Goal: Task Accomplishment & Management: Manage account settings

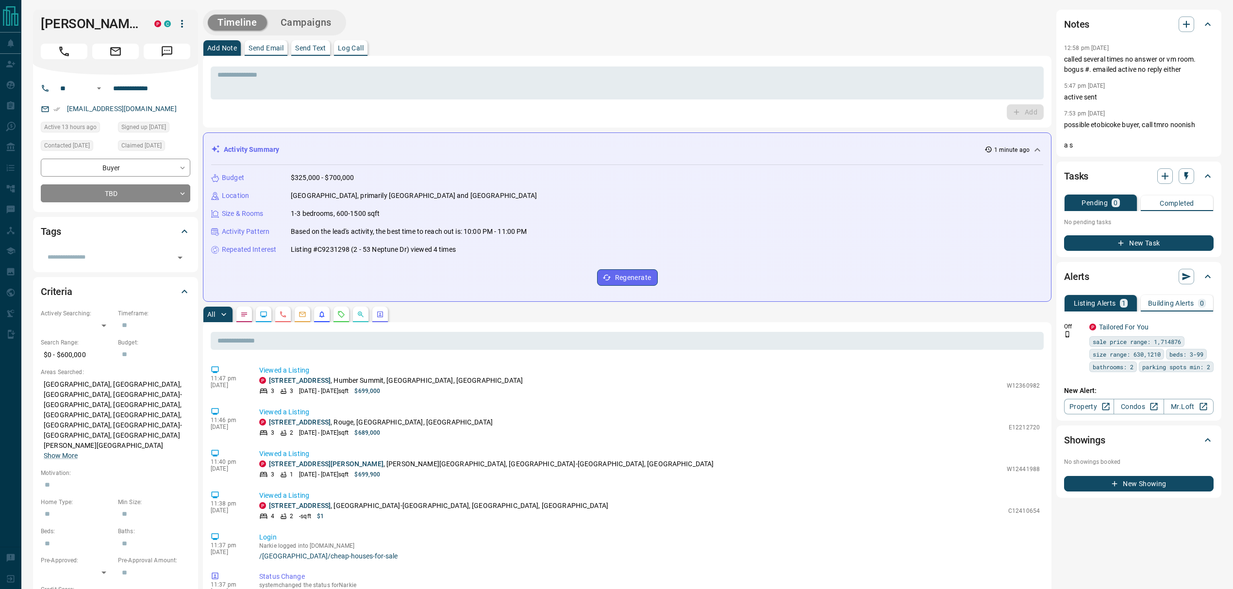
click at [276, 313] on button "button" at bounding box center [283, 315] width 16 height 16
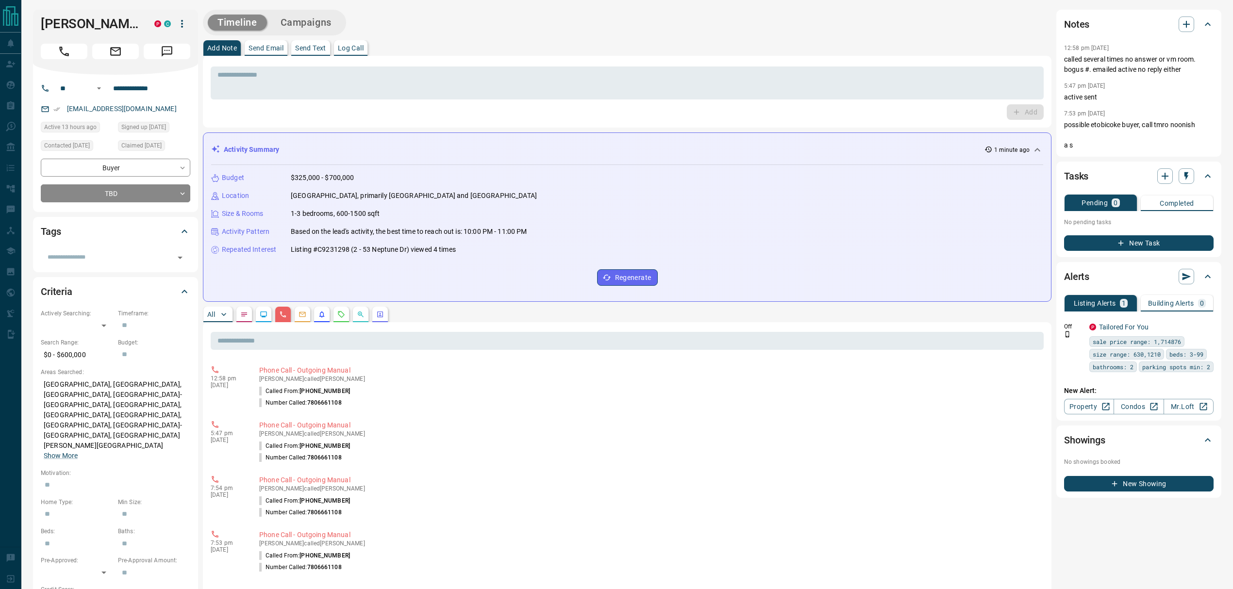
click at [204, 317] on button "All" at bounding box center [217, 315] width 29 height 16
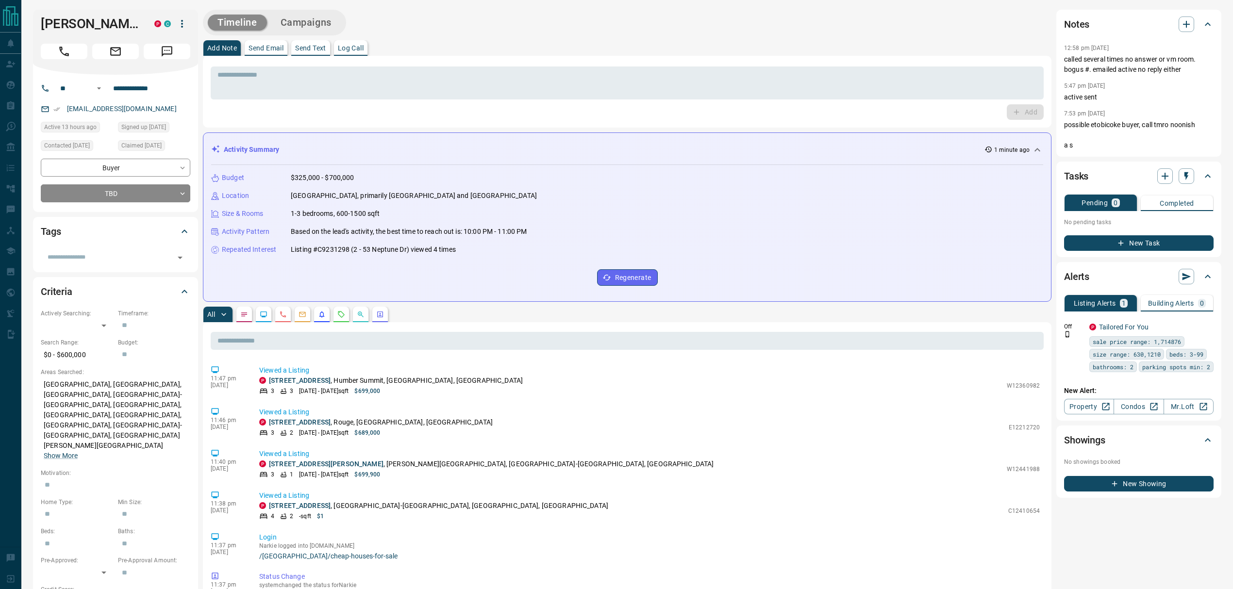
click at [344, 53] on button "Log Call" at bounding box center [350, 48] width 33 height 16
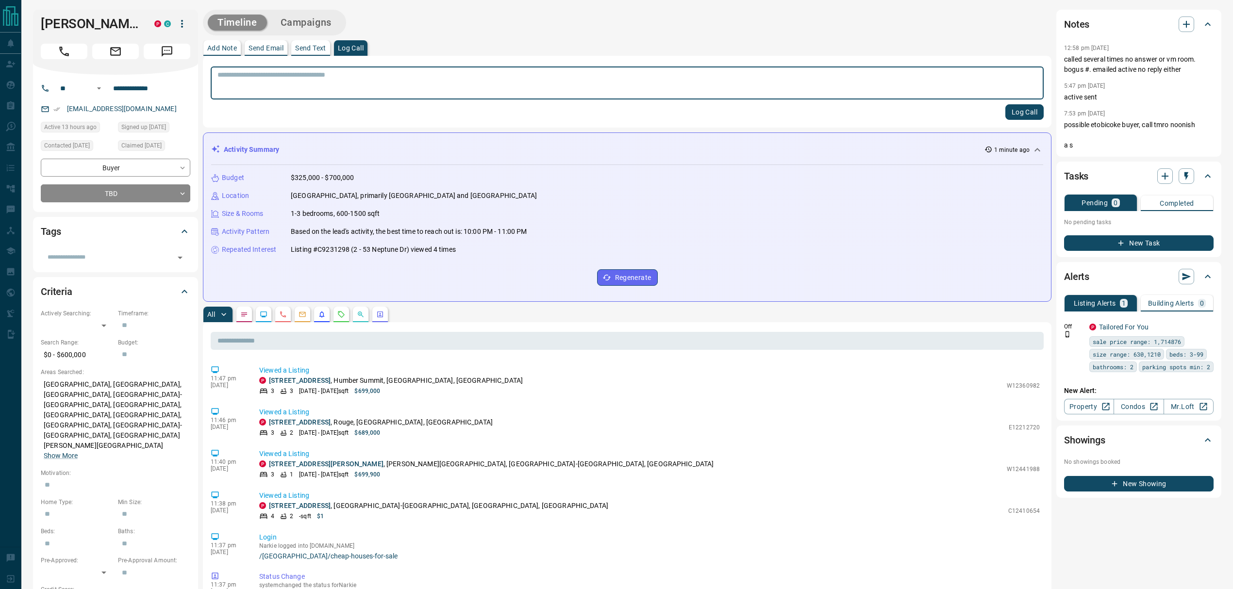
click at [344, 85] on textarea at bounding box center [626, 83] width 819 height 25
type textarea "**********"
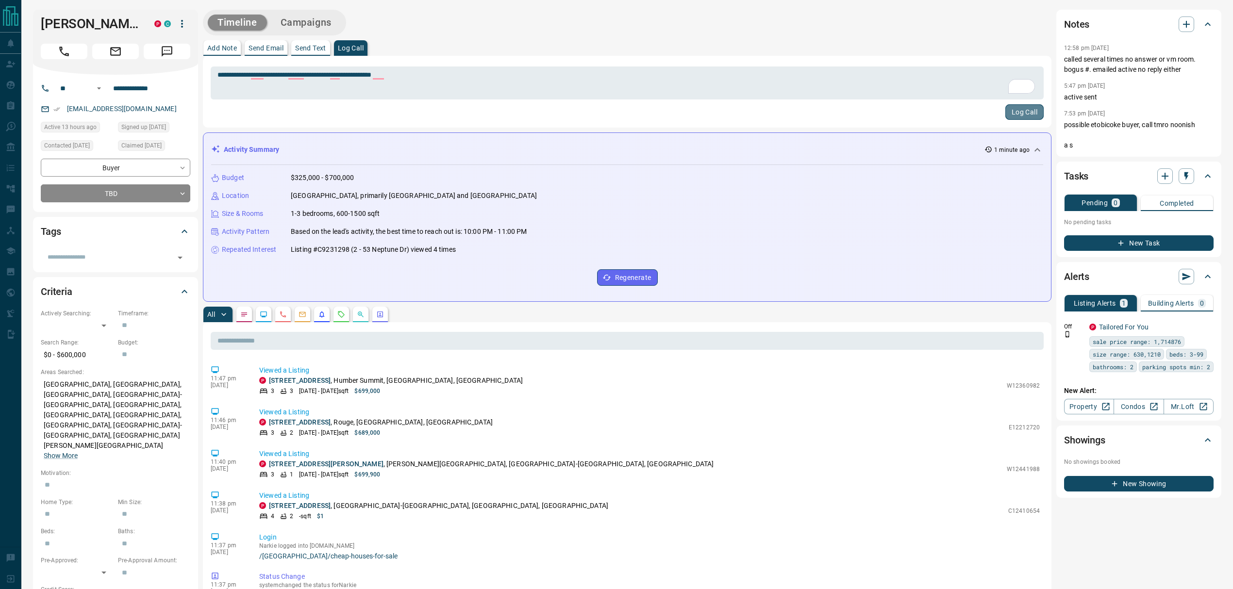
click at [1017, 109] on button "Log Call" at bounding box center [1024, 112] width 38 height 16
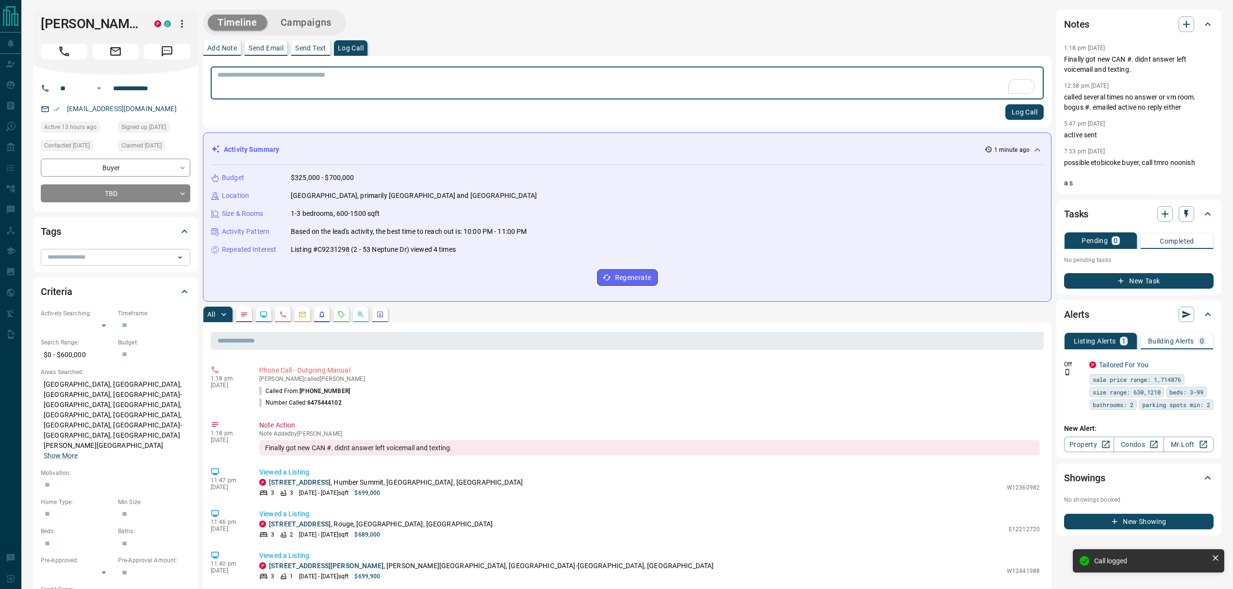
click at [82, 263] on input "text" at bounding box center [108, 257] width 128 height 11
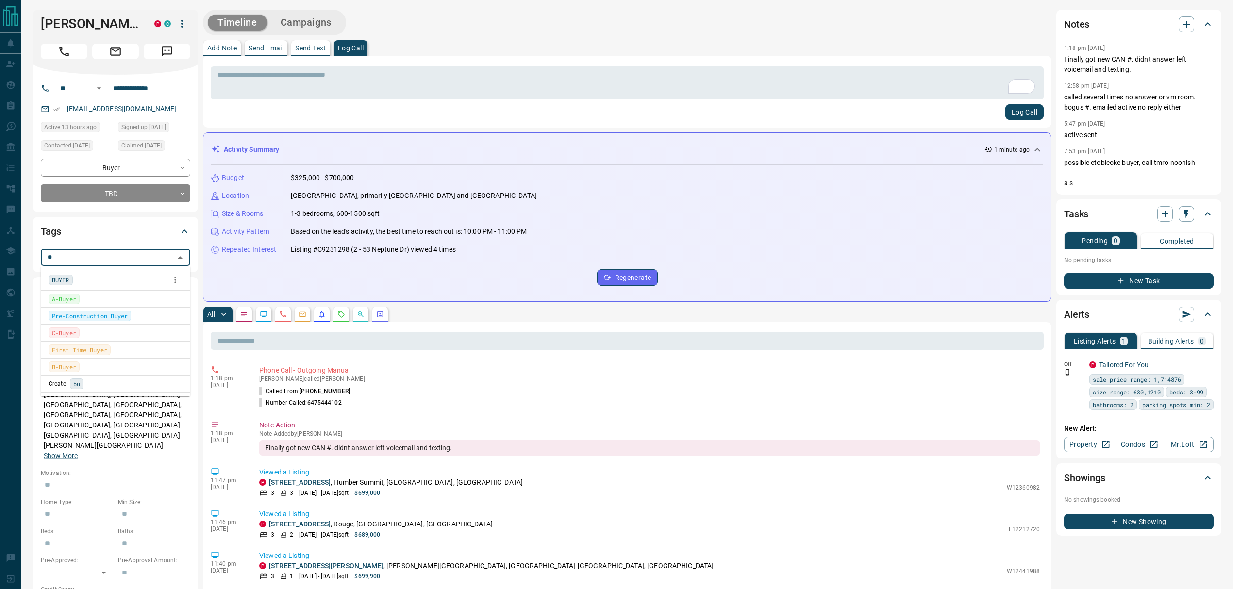
type input "***"
click at [100, 277] on div "BUYER" at bounding box center [116, 280] width 134 height 15
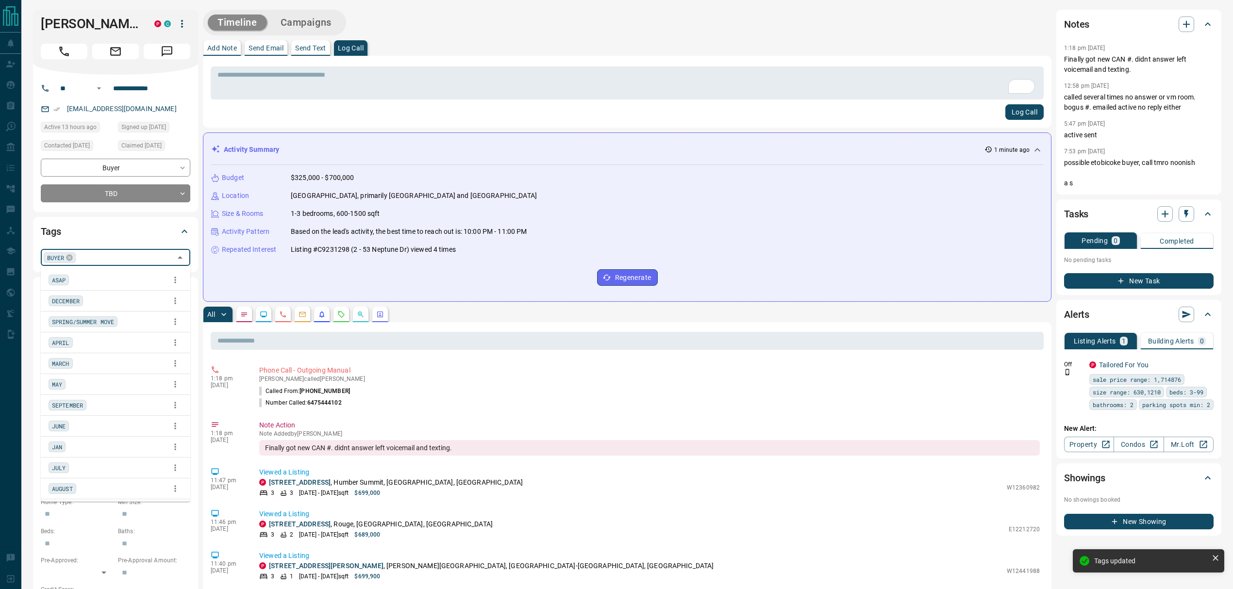
click at [512, 46] on div "Add Note Send Email Send Text Log Call" at bounding box center [627, 48] width 848 height 16
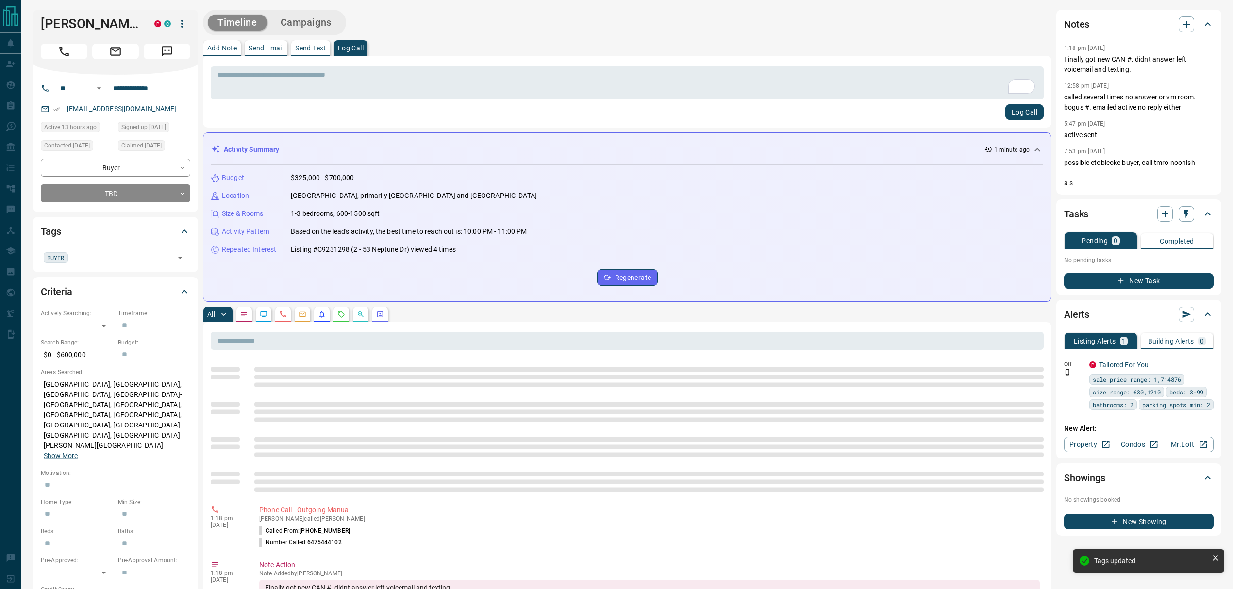
click at [222, 51] on button "Add Note" at bounding box center [221, 48] width 37 height 16
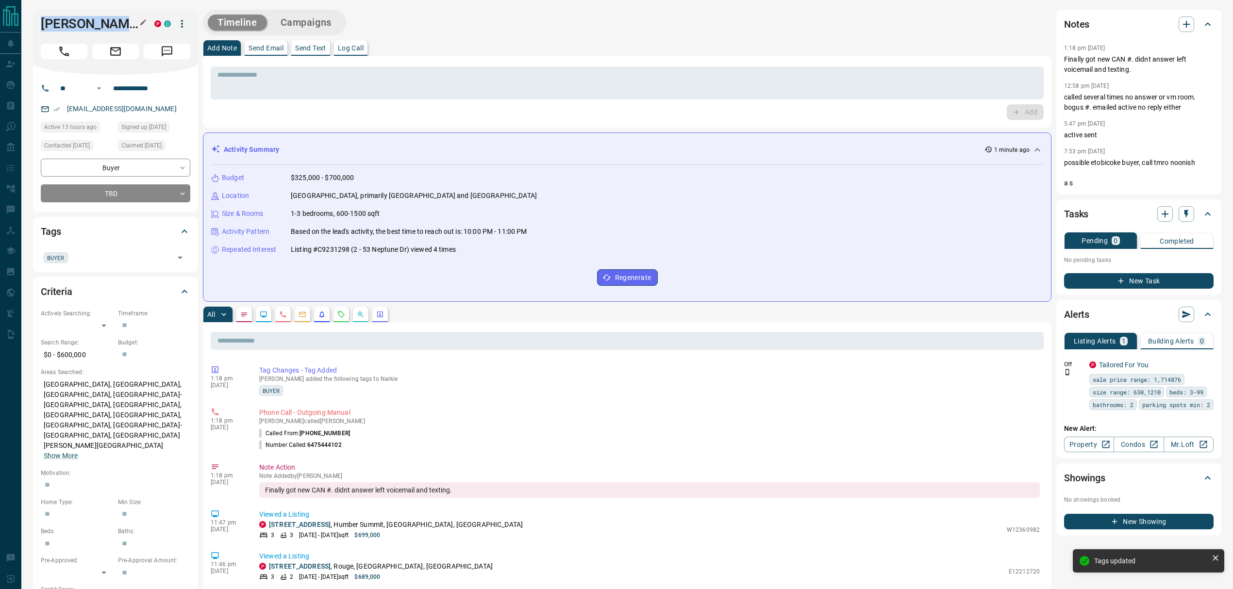
drag, startPoint x: 122, startPoint y: 21, endPoint x: 43, endPoint y: 28, distance: 79.8
click at [43, 28] on h1 "[PERSON_NAME]" at bounding box center [90, 24] width 99 height 16
copy h1 "[PERSON_NAME]"
click at [470, 397] on div "1:18 pm [DATE] Tag Changes - Tag Added [PERSON_NAME] added the following tags t…" at bounding box center [627, 380] width 833 height 36
